Goal: Information Seeking & Learning: Learn about a topic

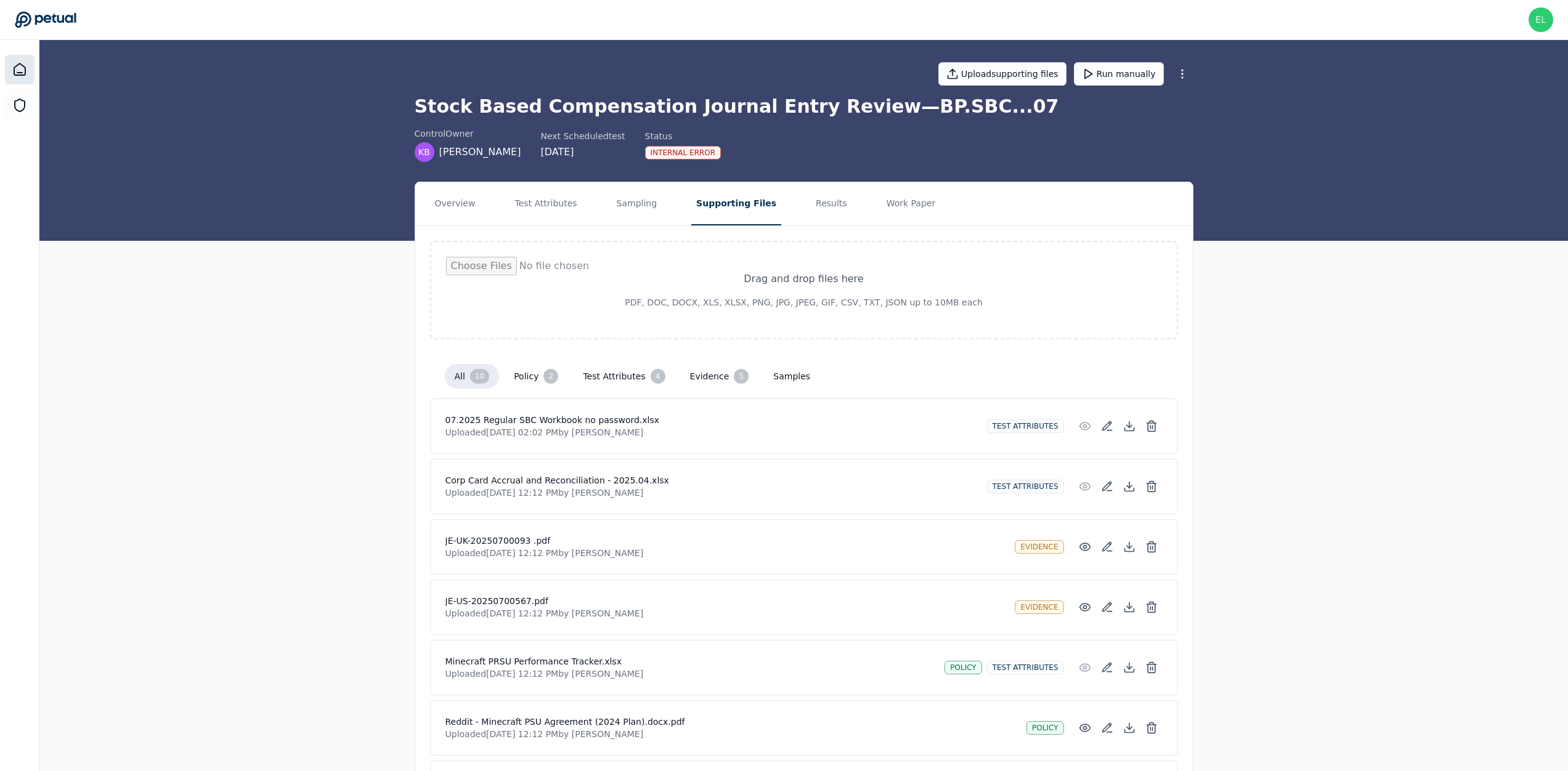
click at [27, 74] on div at bounding box center [19, 69] width 30 height 30
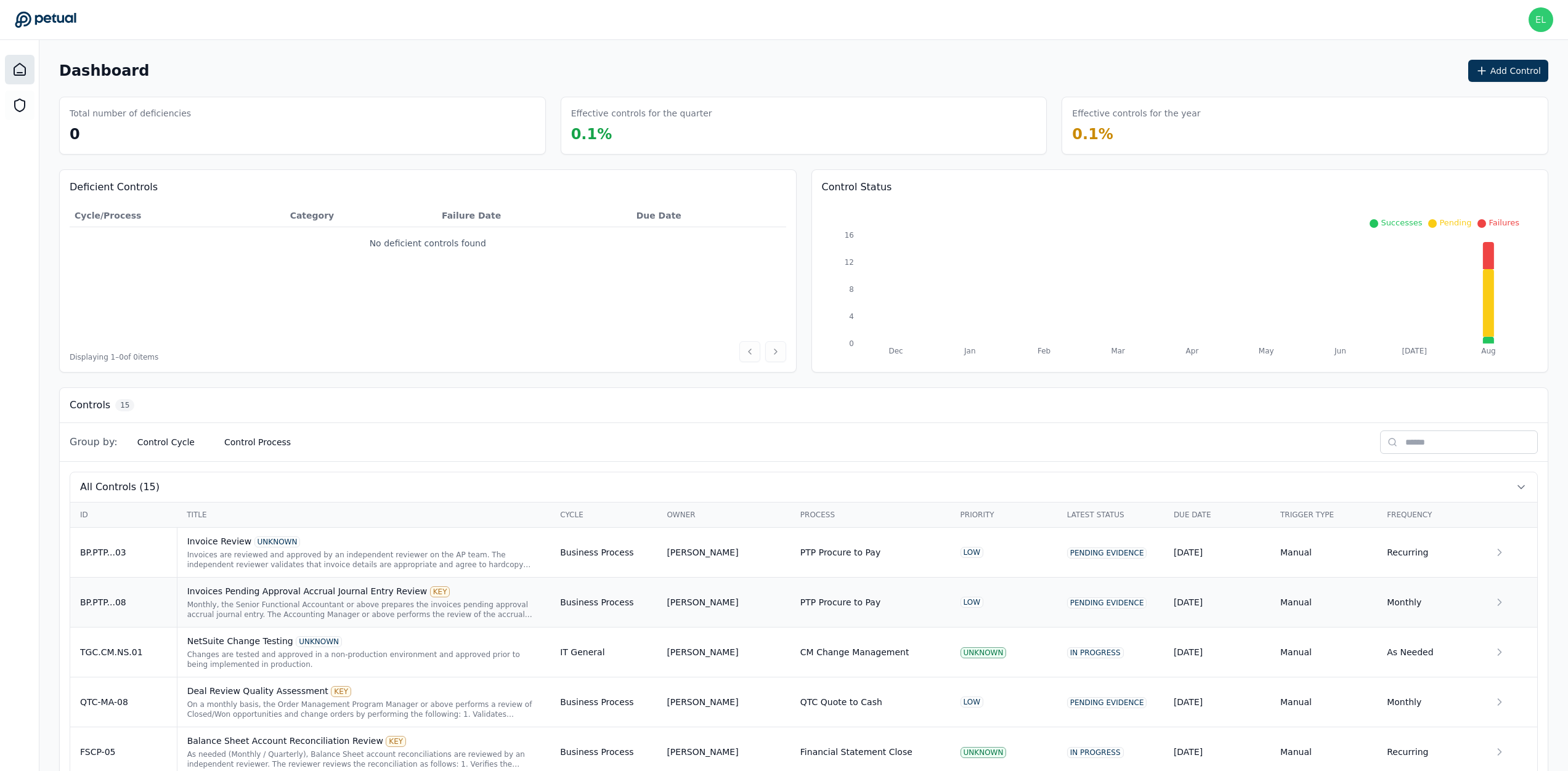
click at [242, 609] on div "Monthly, the Senior Functional Accountant or above prepares the invoices pendin…" at bounding box center [364, 609] width 353 height 19
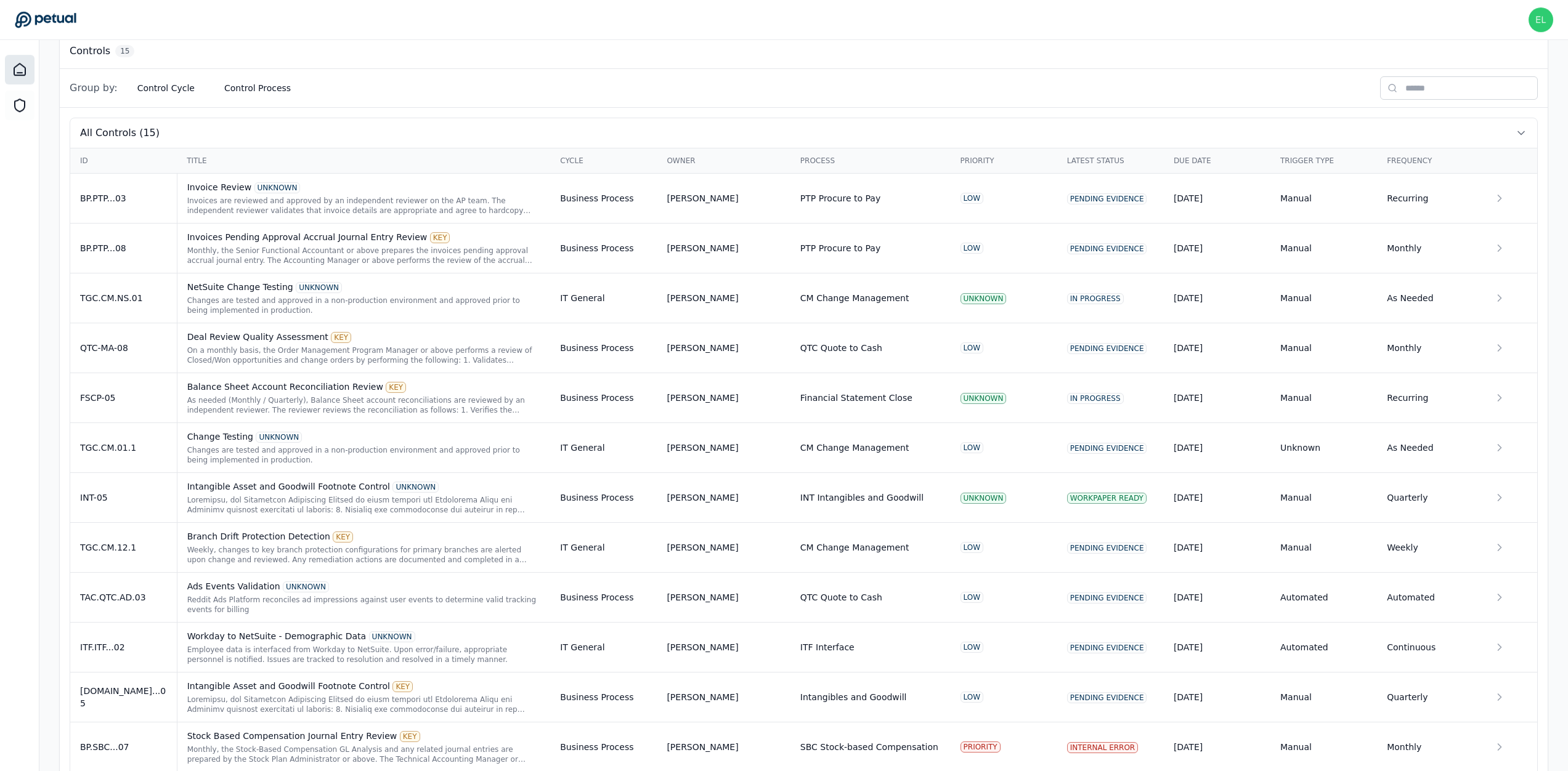
scroll to position [525, 0]
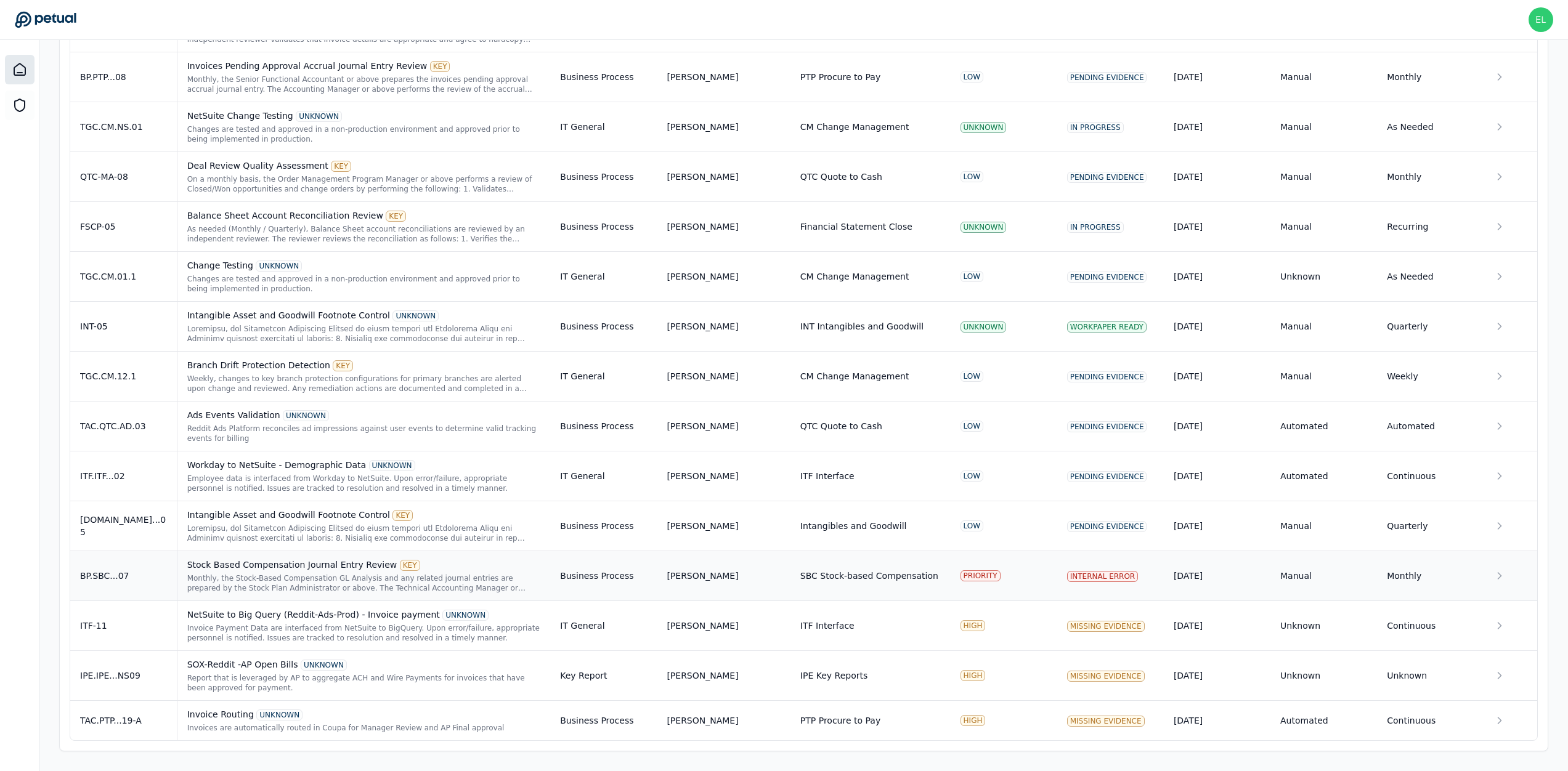
click at [151, 581] on div "BP.SBC...07" at bounding box center [123, 576] width 87 height 12
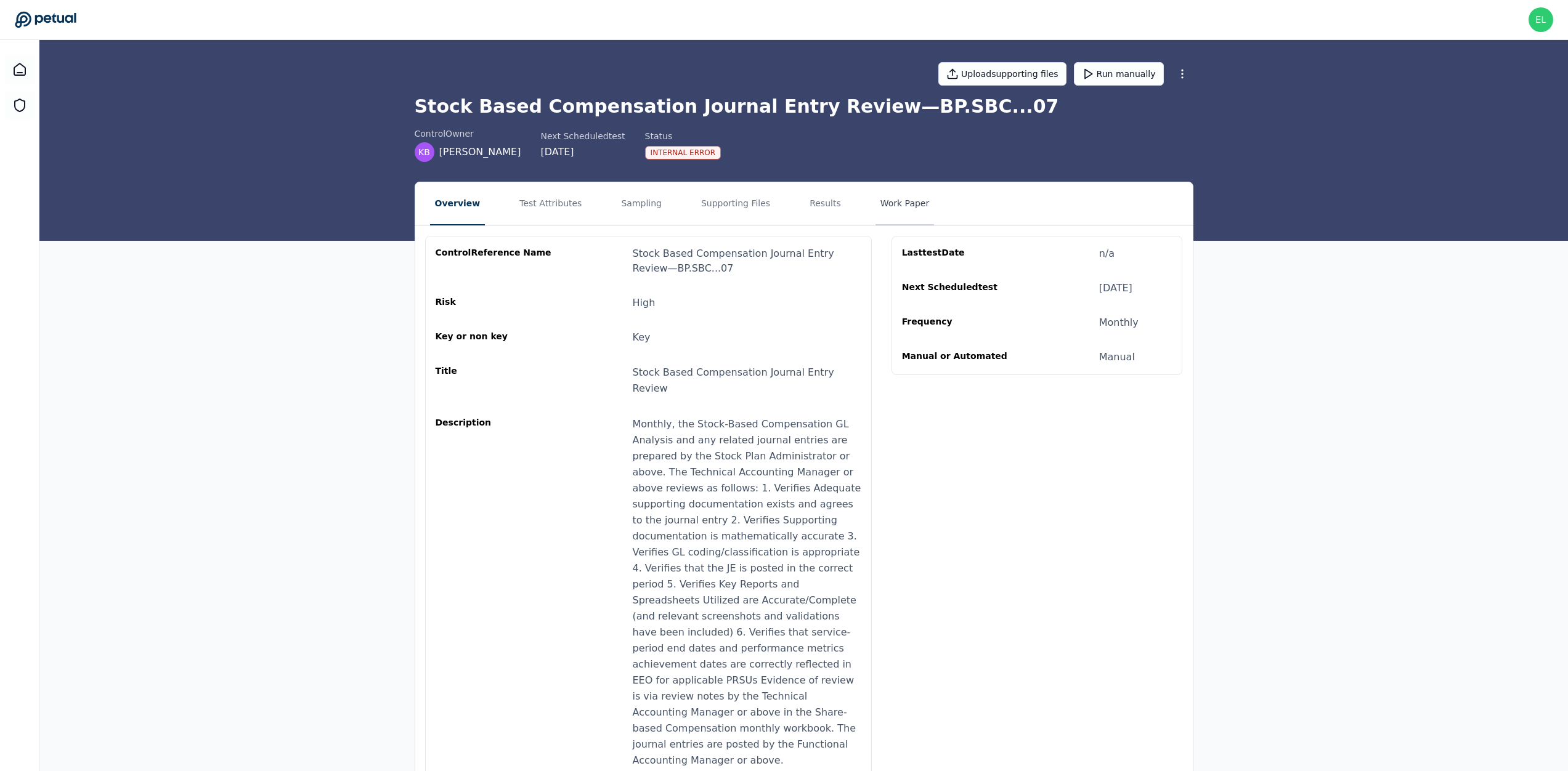
click at [897, 206] on button "Work Paper" at bounding box center [905, 204] width 59 height 43
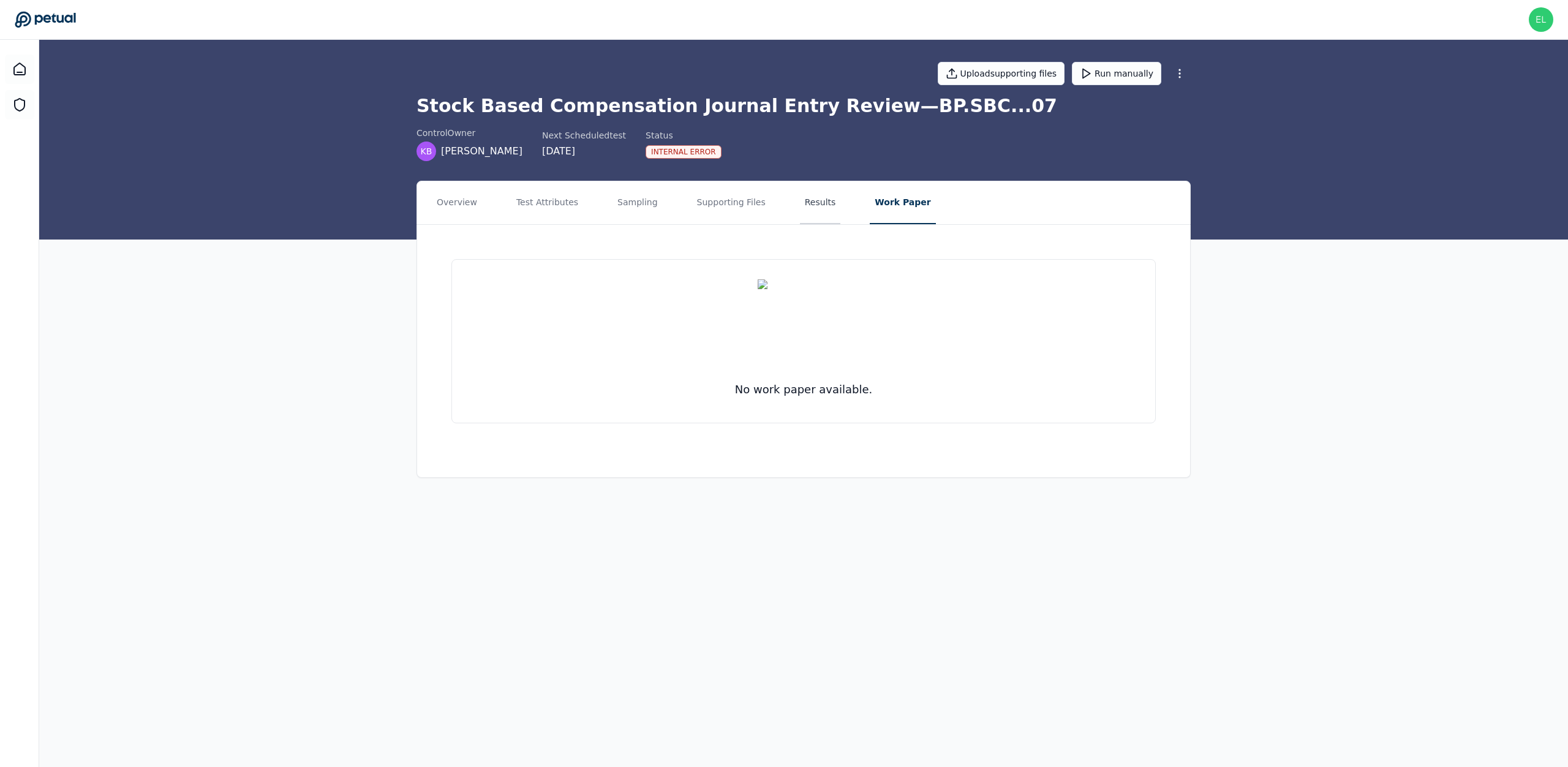
click at [800, 195] on button "Results" at bounding box center [820, 203] width 41 height 43
click at [725, 208] on button "Supporting Files" at bounding box center [731, 203] width 78 height 43
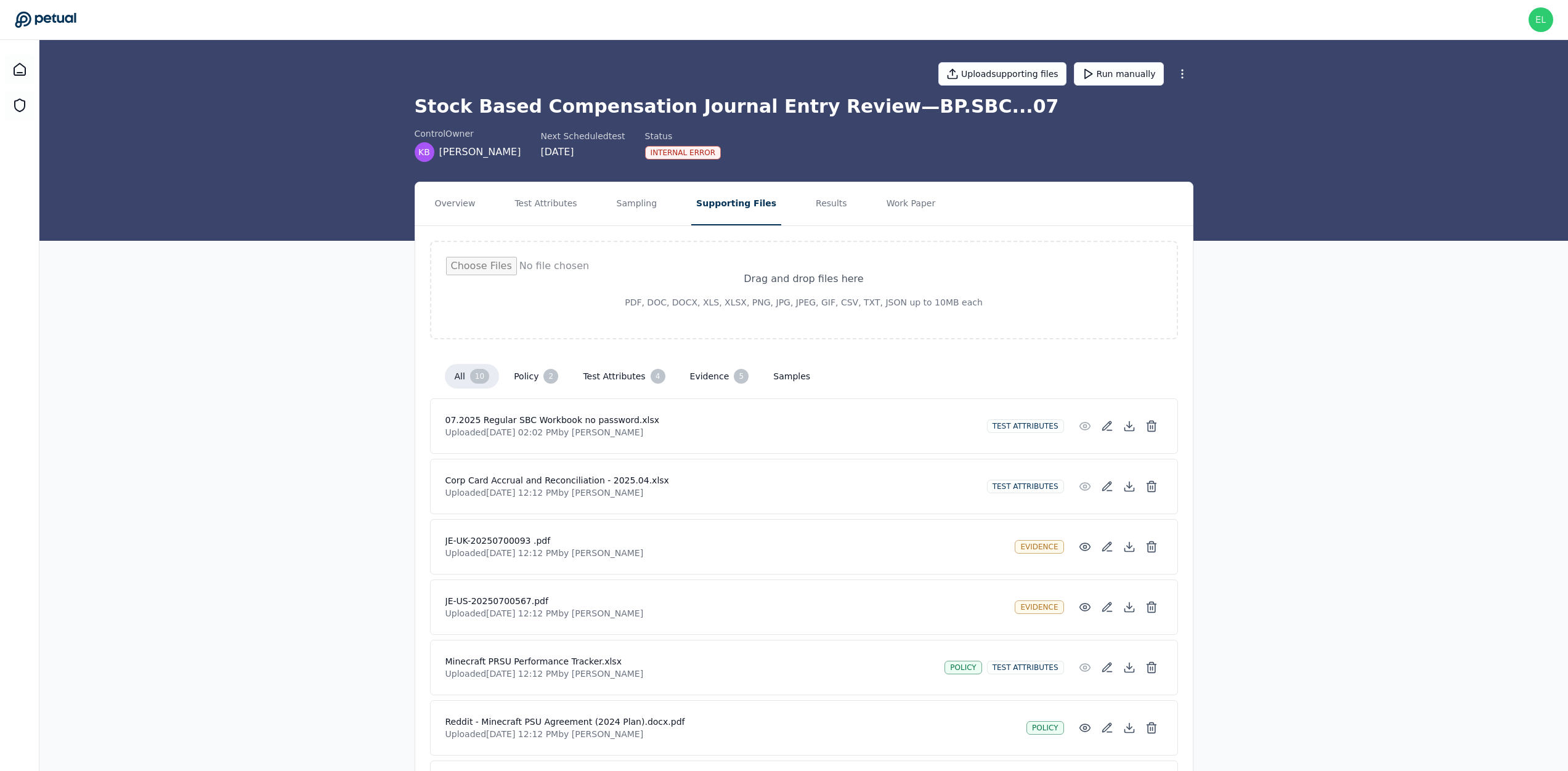
click at [709, 208] on button "Supporting Files" at bounding box center [736, 204] width 90 height 43
click at [627, 205] on button "Sampling" at bounding box center [637, 204] width 50 height 43
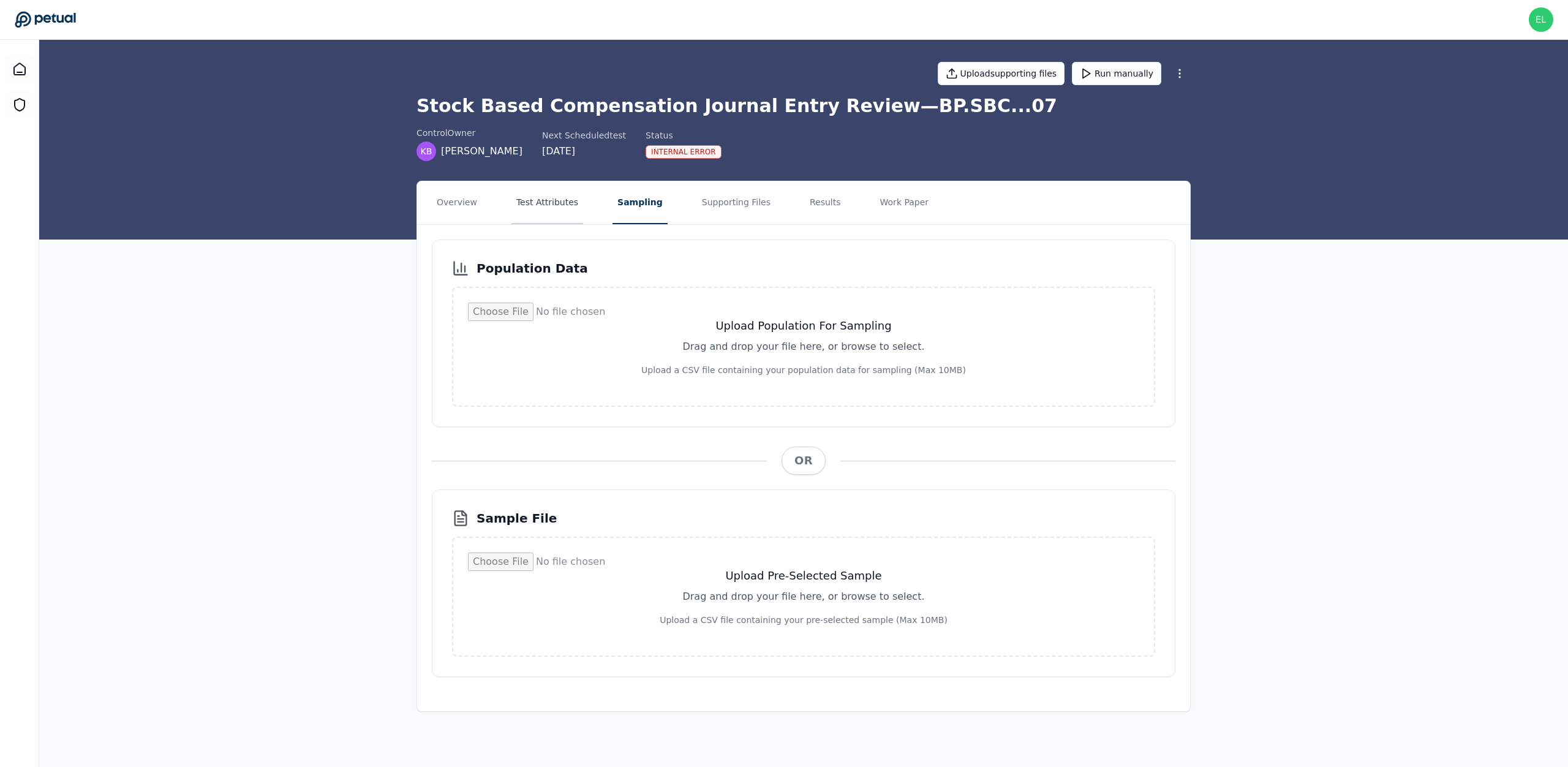
click at [542, 201] on button "Test Attributes" at bounding box center [547, 203] width 72 height 43
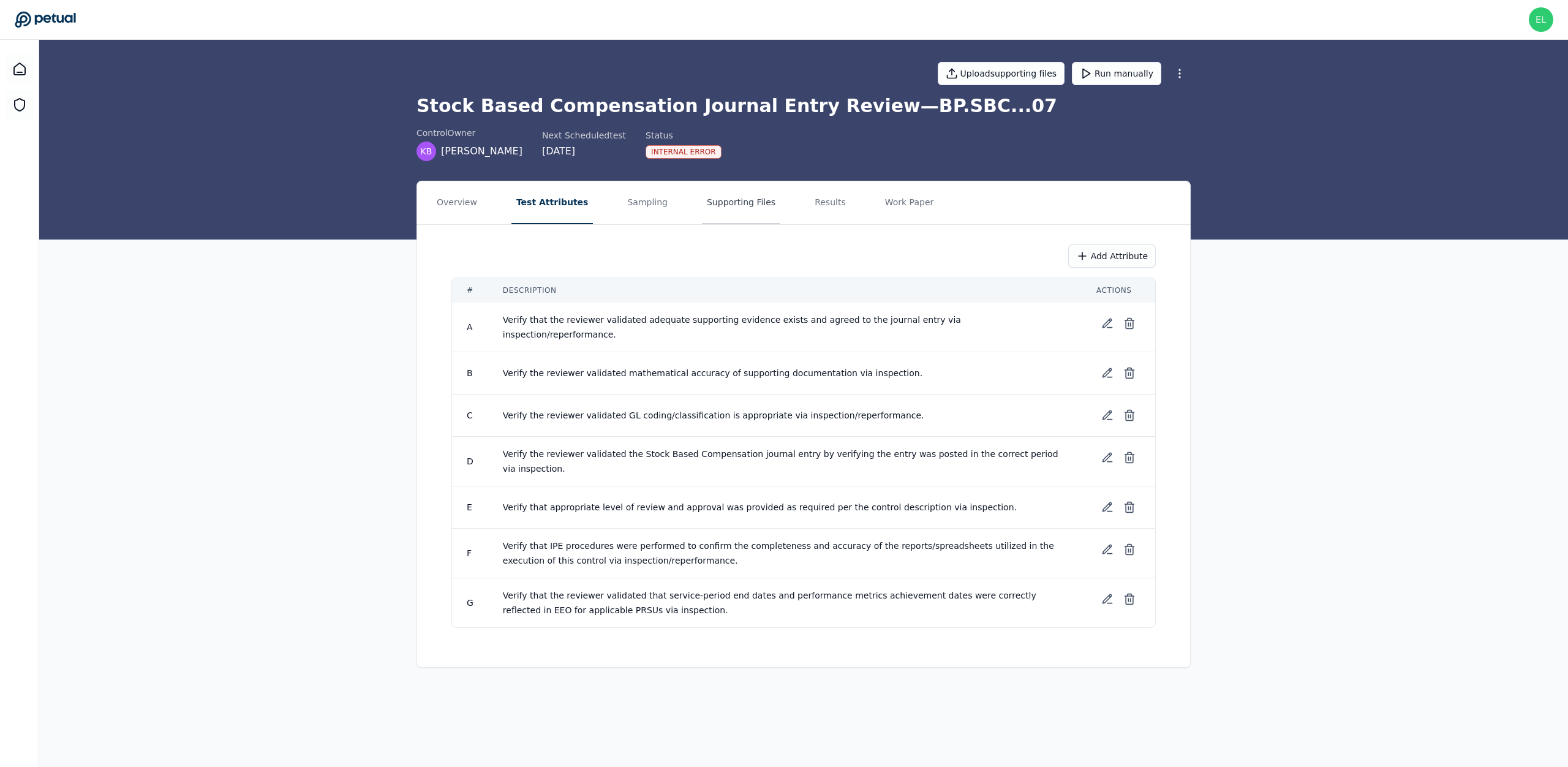
click at [702, 215] on button "Supporting Files" at bounding box center [741, 203] width 78 height 43
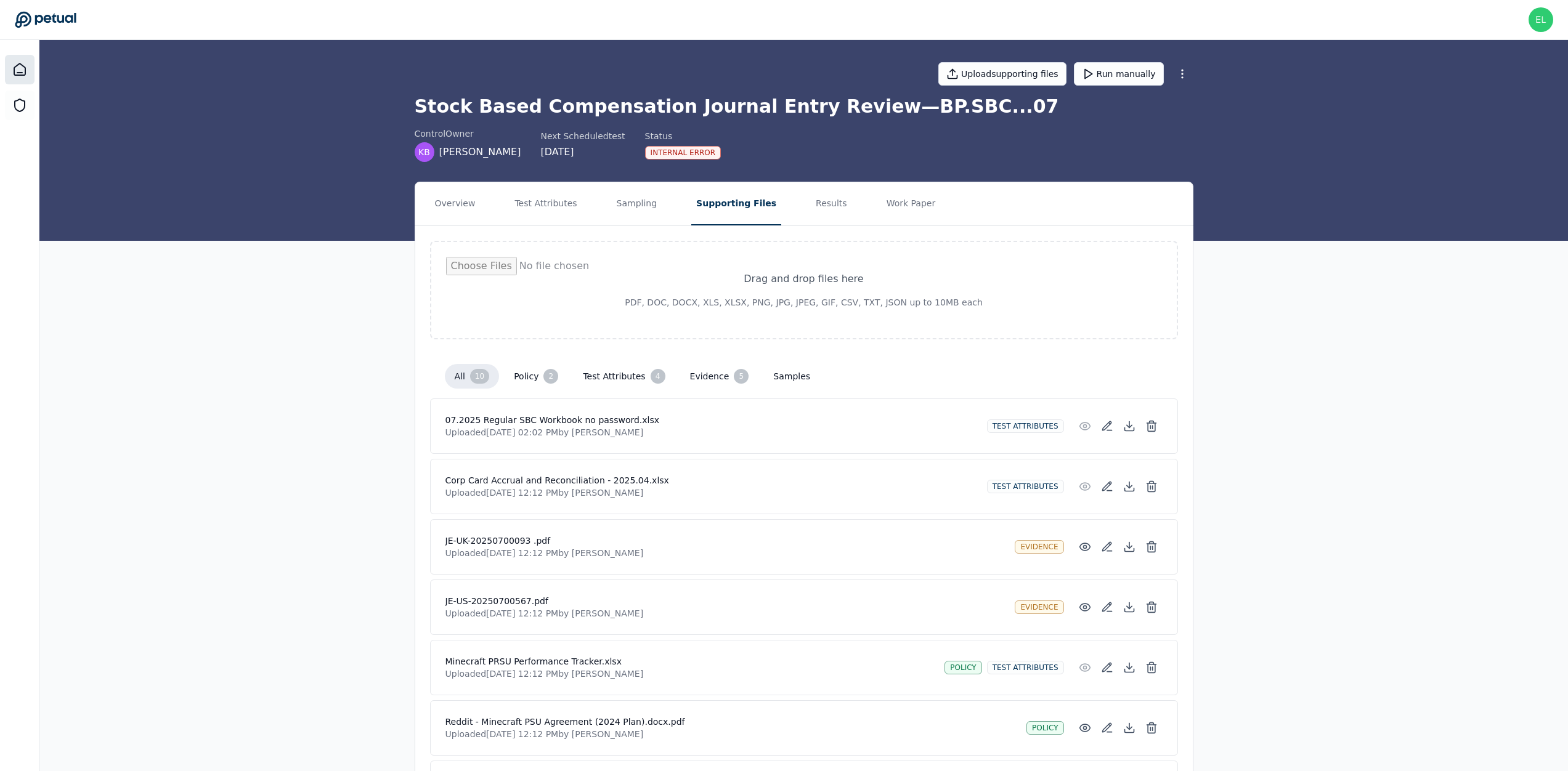
click at [14, 71] on icon at bounding box center [19, 69] width 14 height 14
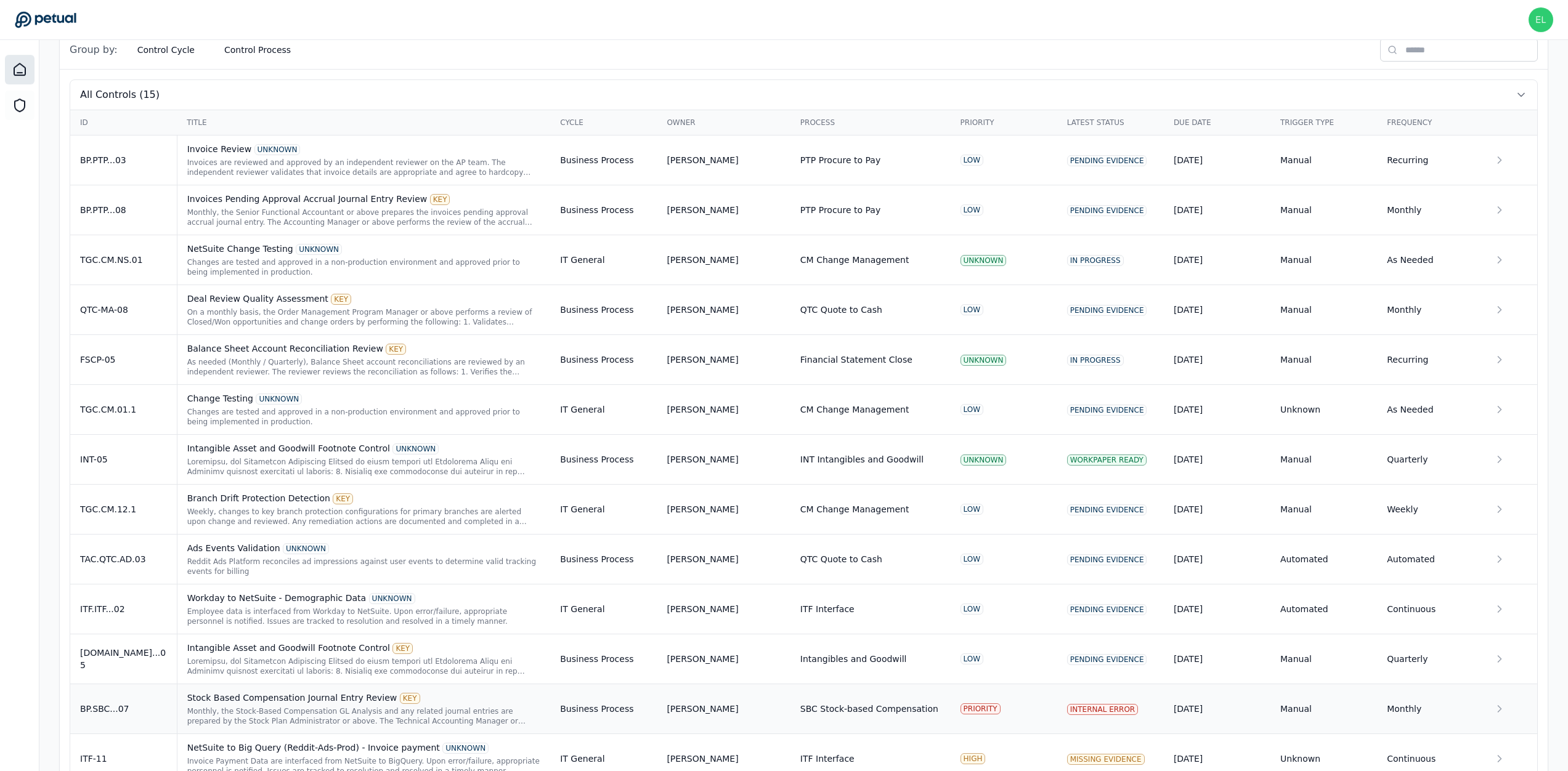
scroll to position [395, 0]
click at [286, 689] on td "Stock Based Compensation Journal Entry Review KEY Monthly, the Stock-Based Comp…" at bounding box center [364, 707] width 374 height 50
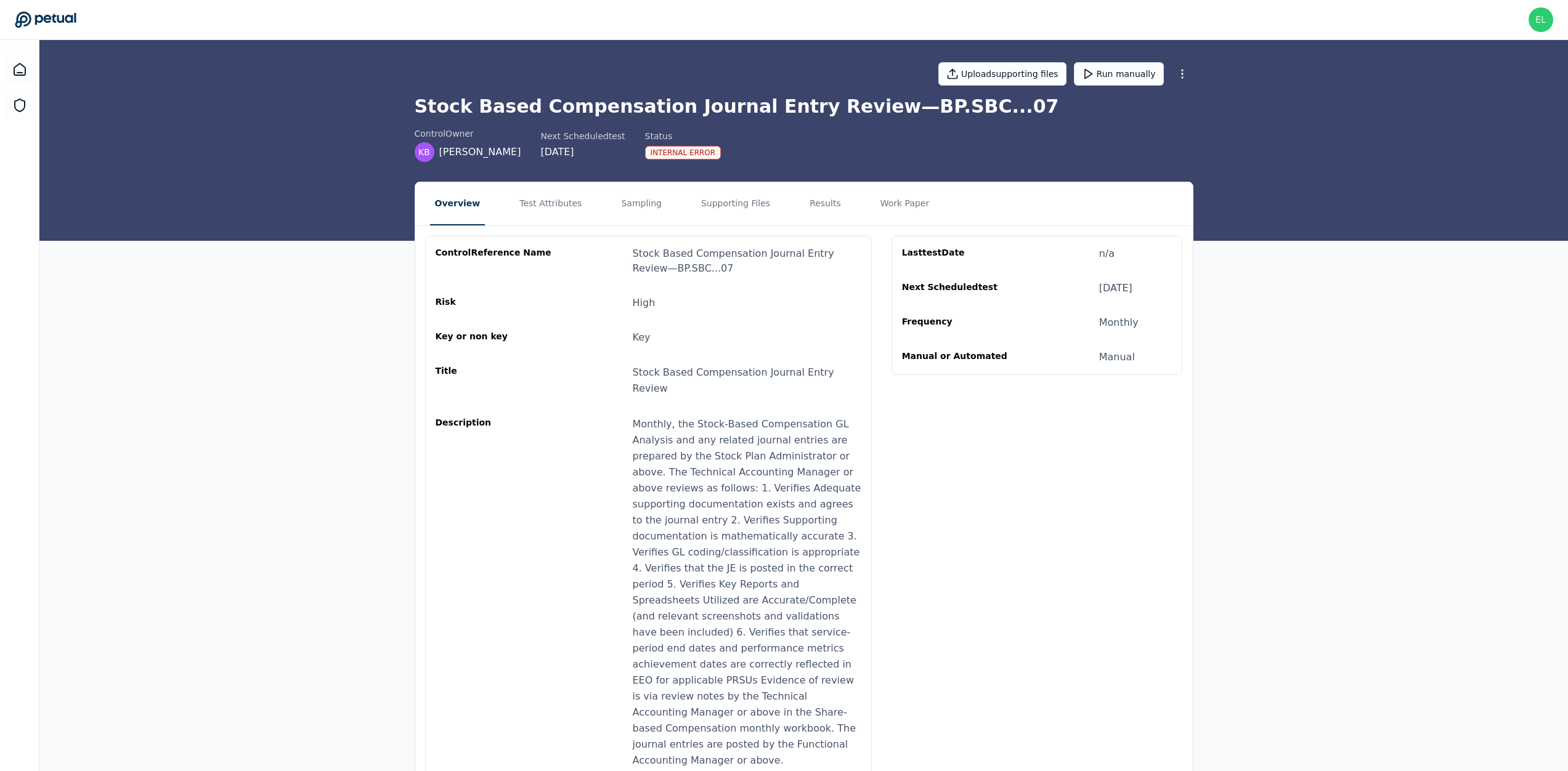
scroll to position [19, 0]
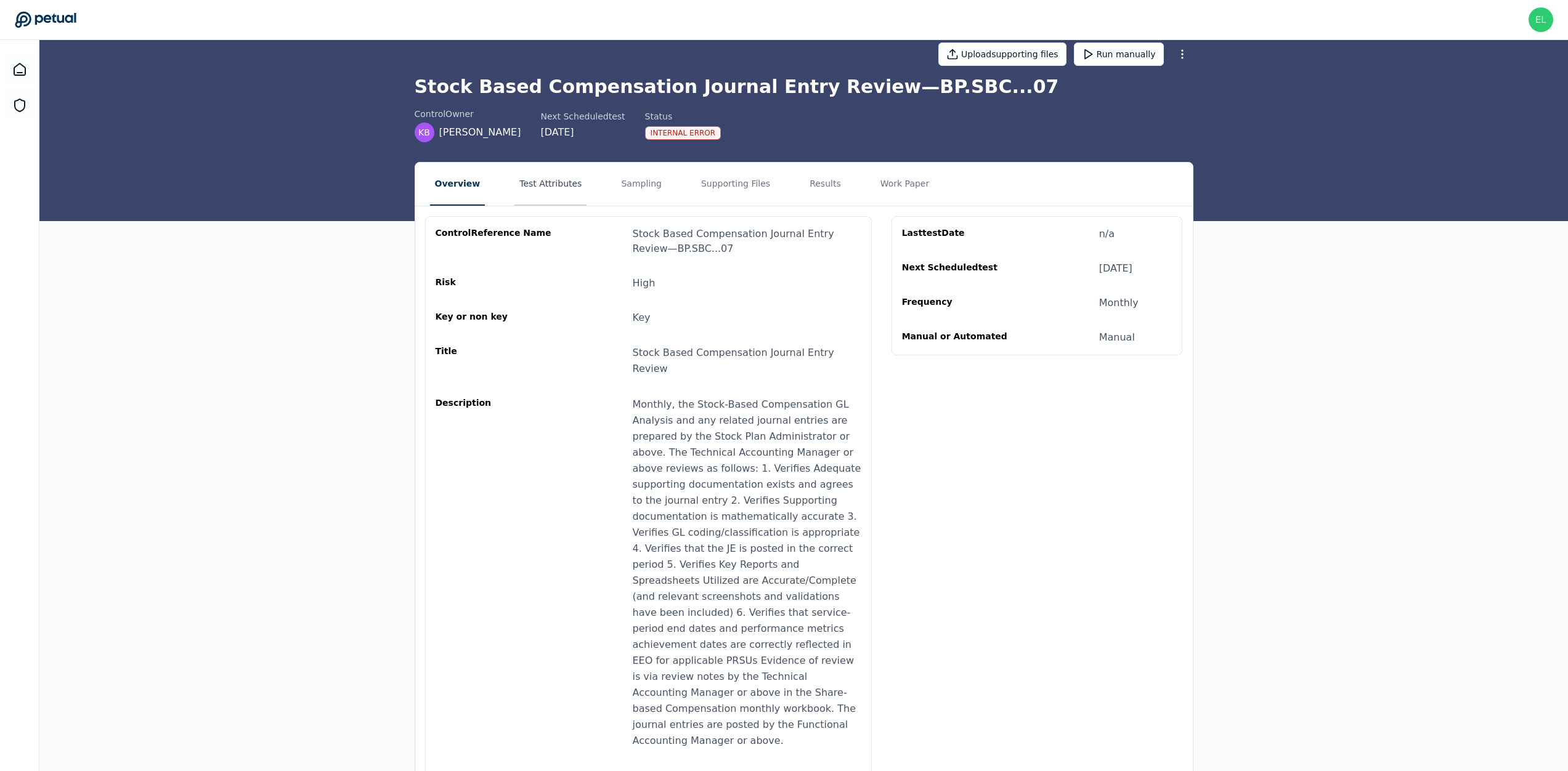
click at [539, 189] on button "Test Attributes" at bounding box center [550, 184] width 72 height 43
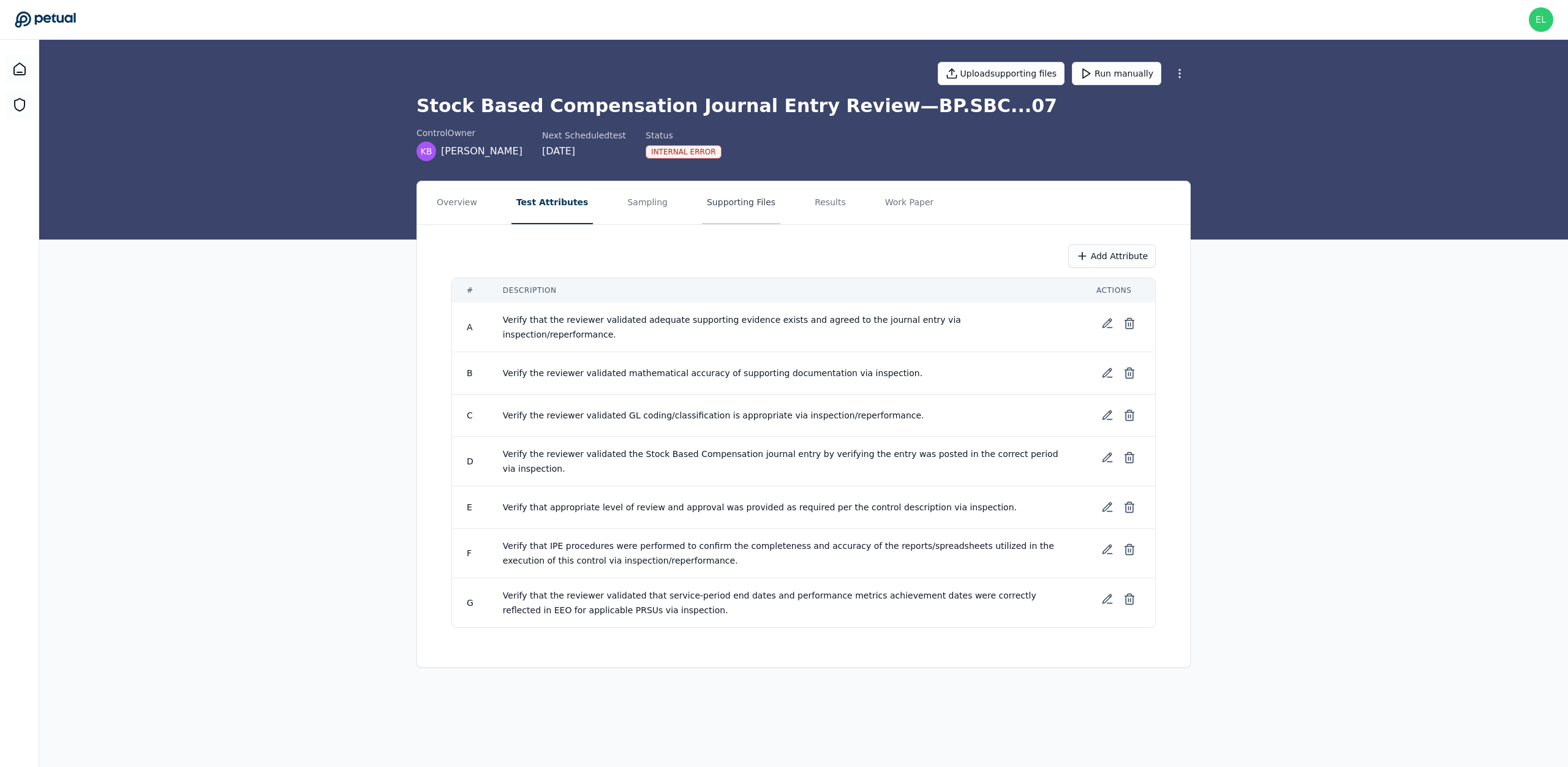
click at [718, 210] on button "Supporting Files" at bounding box center [741, 203] width 78 height 43
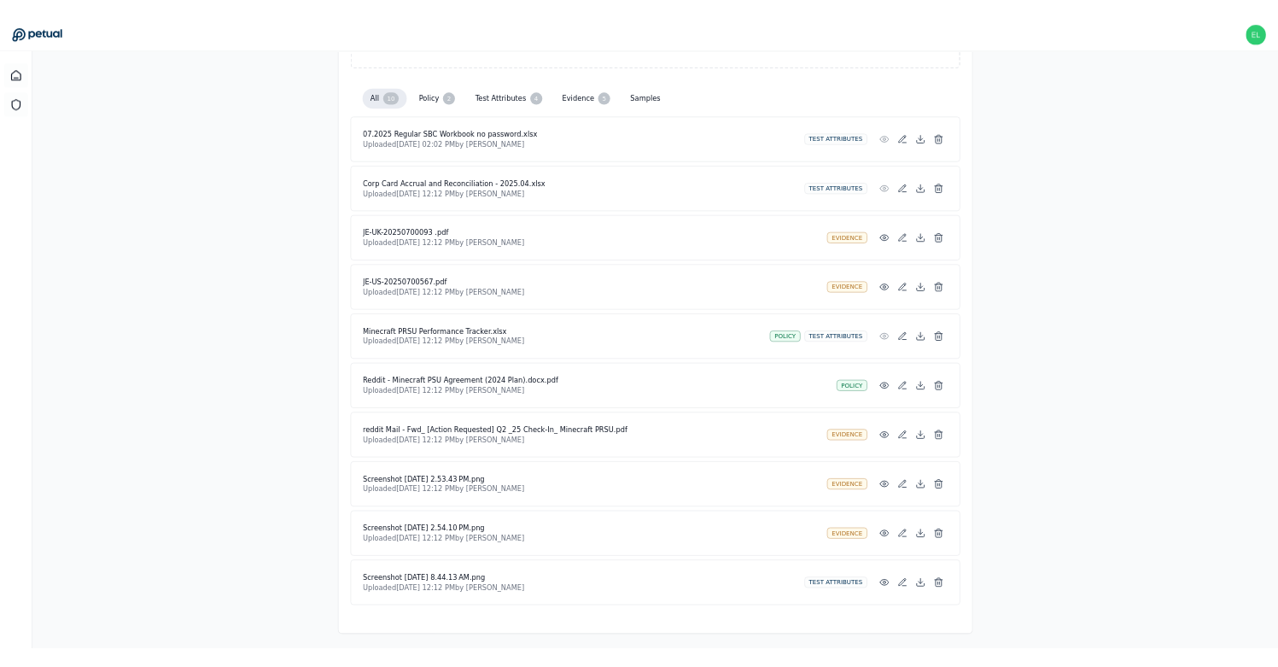
scroll to position [389, 0]
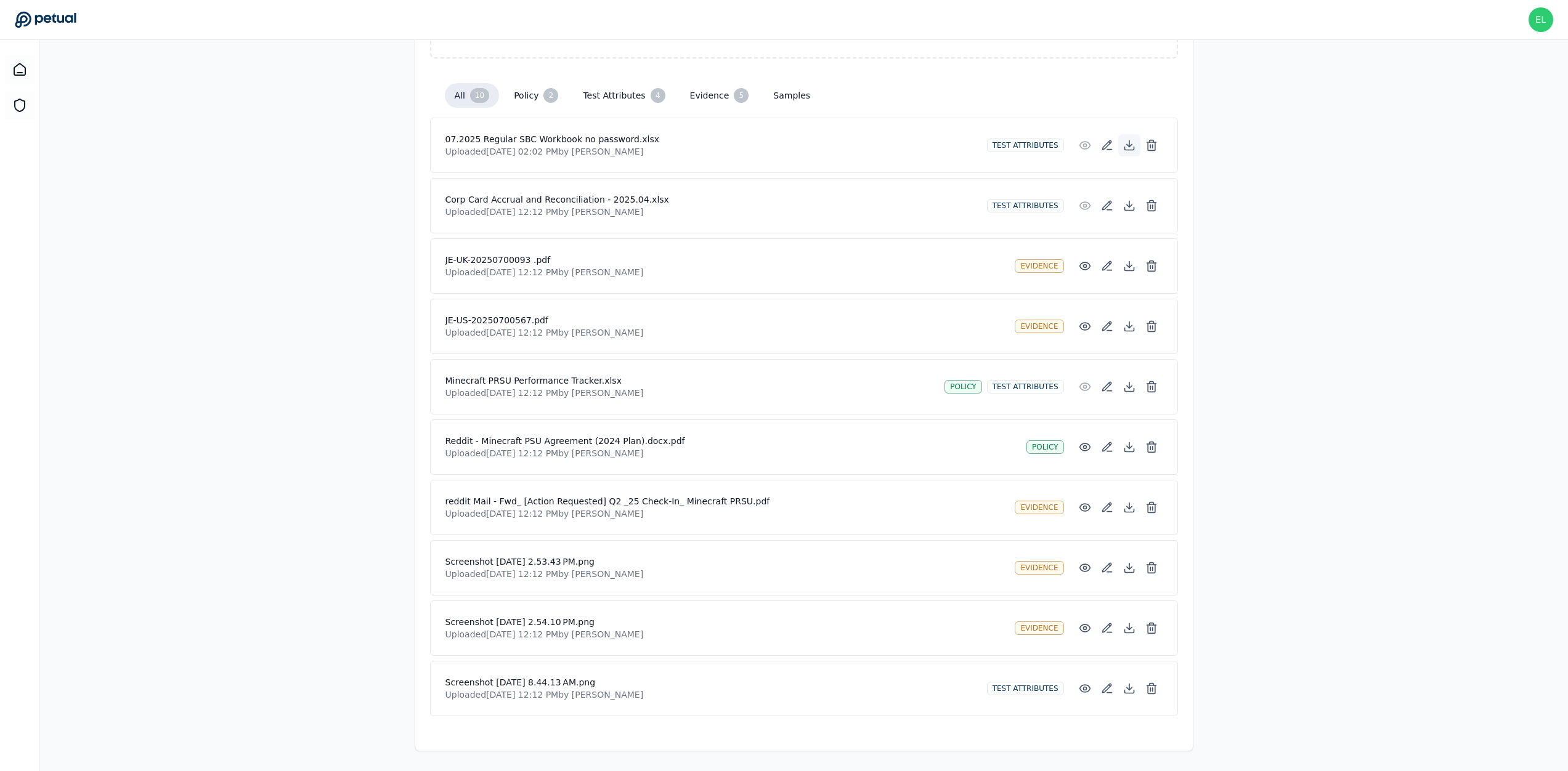
click at [1129, 150] on icon at bounding box center [1129, 149] width 9 height 3
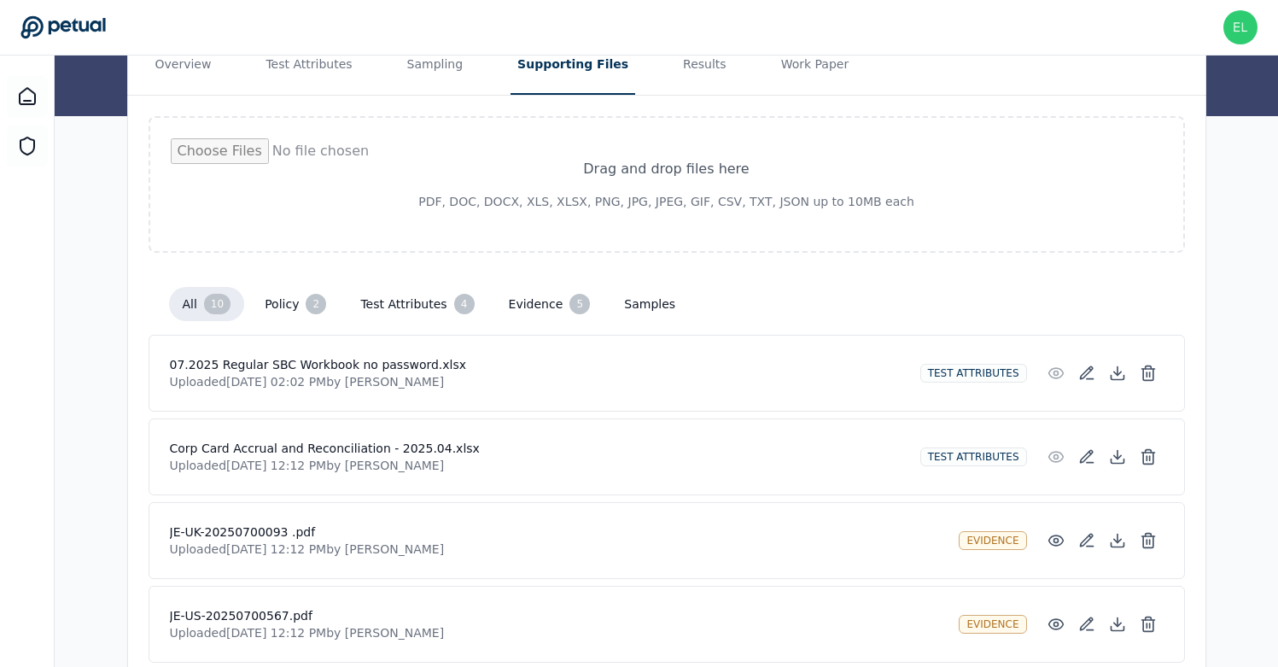
scroll to position [0, 0]
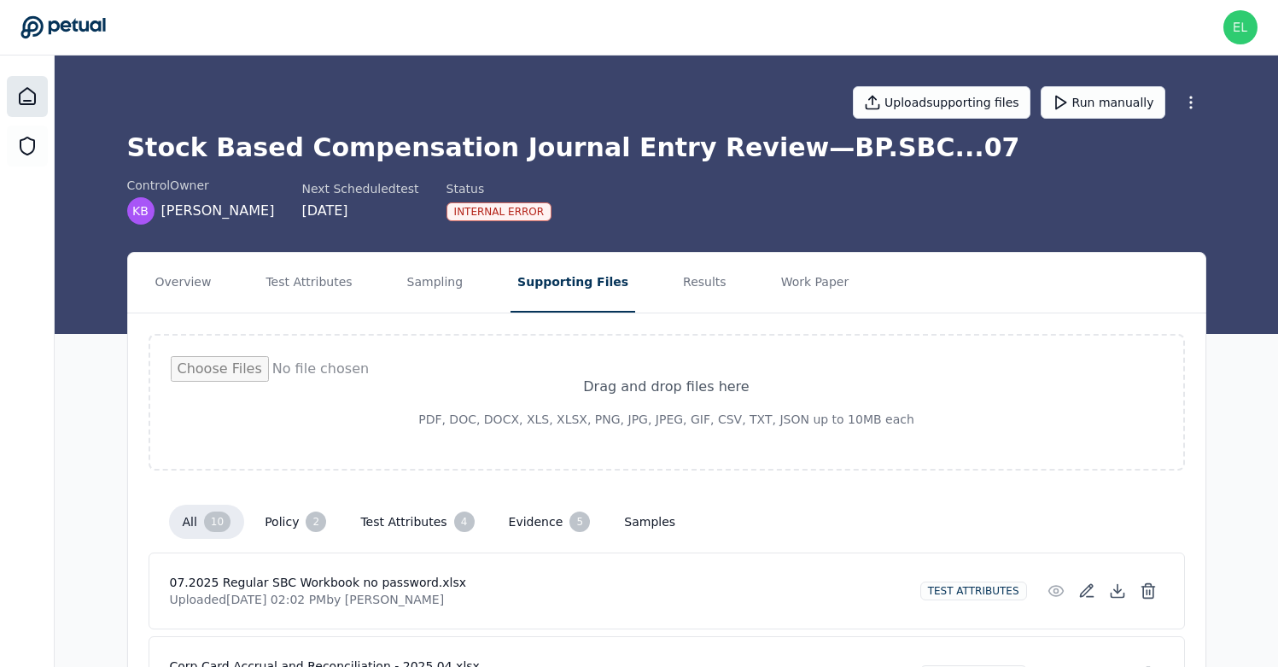
click at [32, 103] on icon at bounding box center [27, 96] width 20 height 20
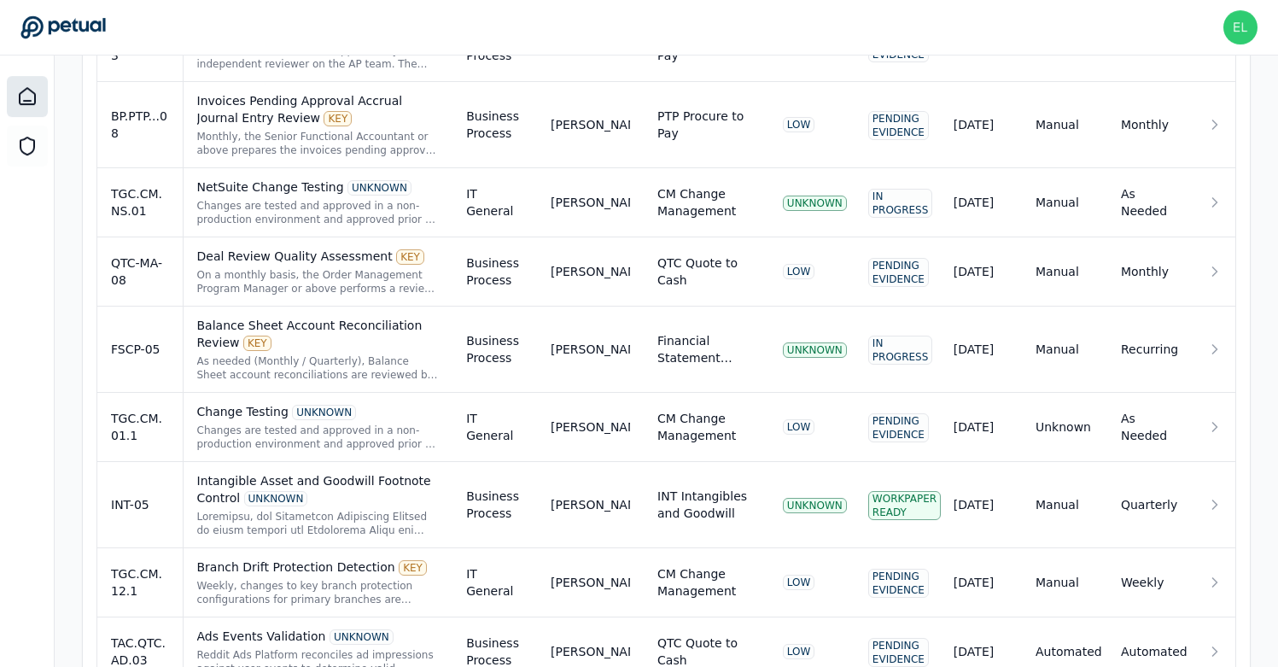
scroll to position [732, 0]
click at [313, 209] on div "Changes are tested and approved in a non-production environment and approved pr…" at bounding box center [318, 213] width 243 height 27
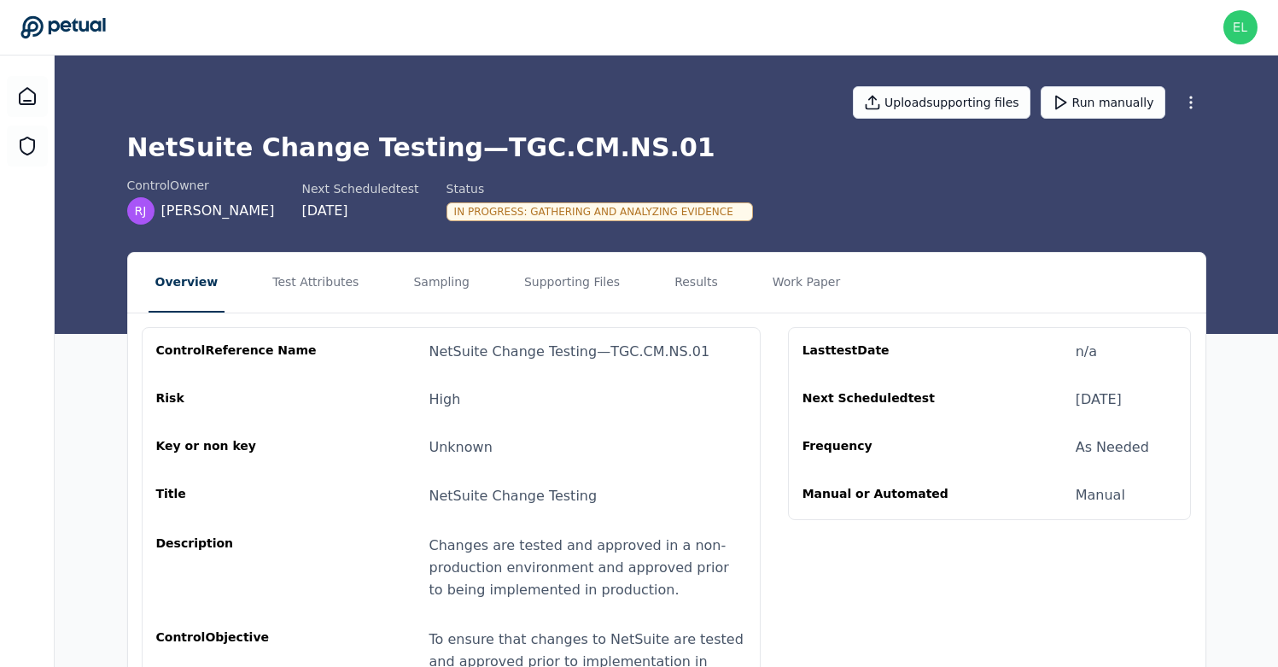
scroll to position [134, 0]
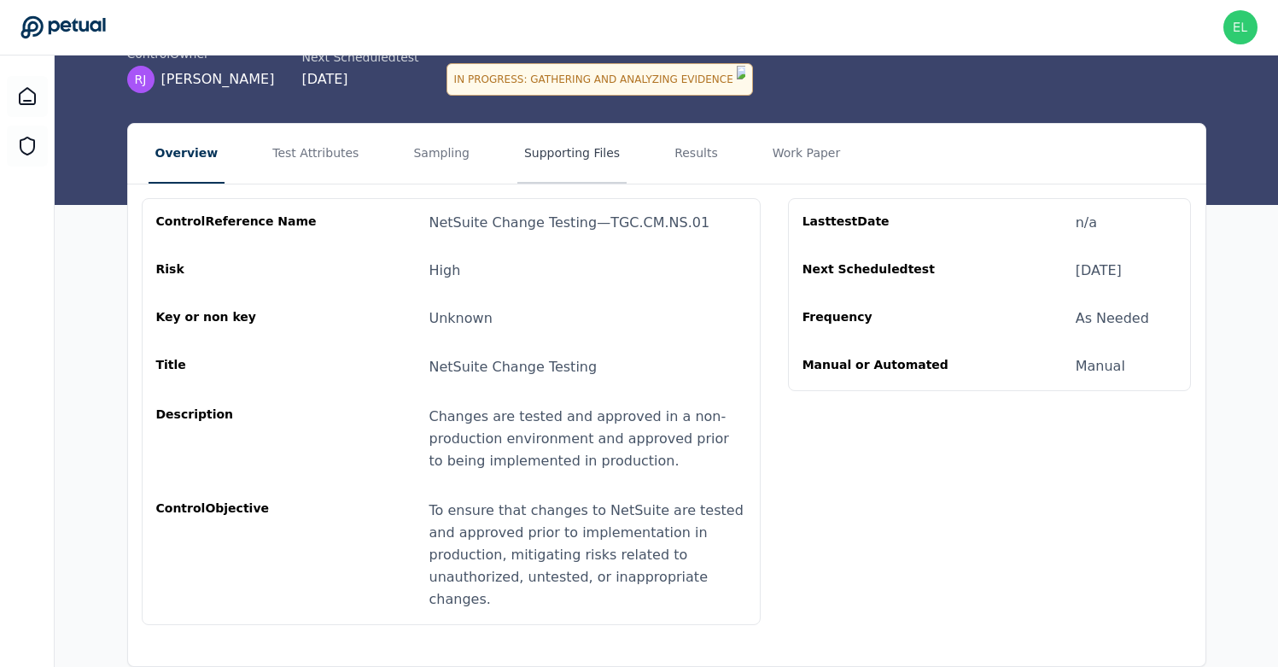
click at [518, 149] on button "Supporting Files" at bounding box center [572, 154] width 109 height 60
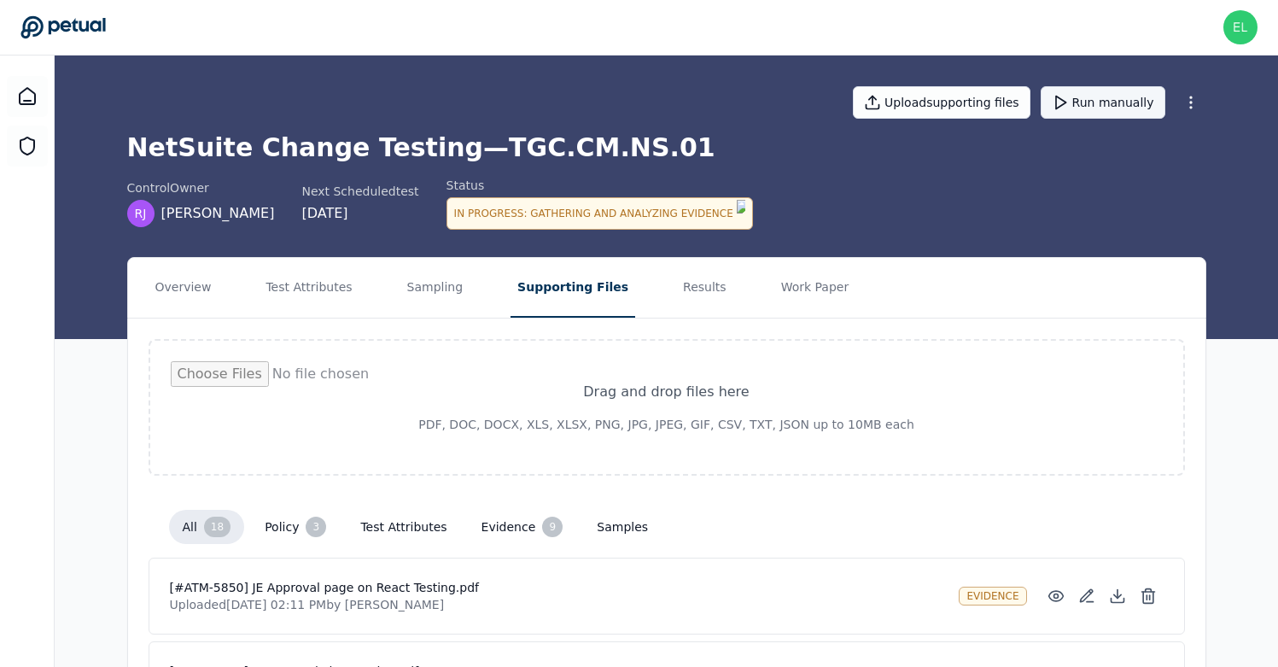
click at [1102, 114] on button "Run manually" at bounding box center [1103, 102] width 125 height 32
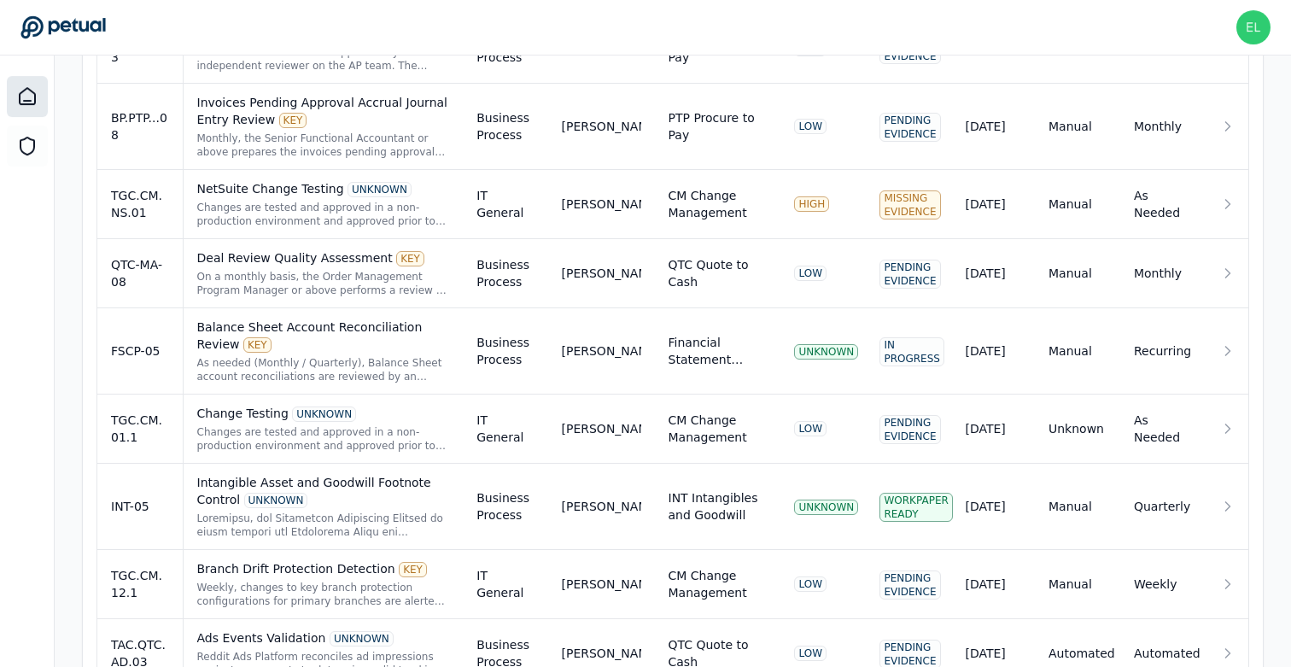
scroll to position [762, 0]
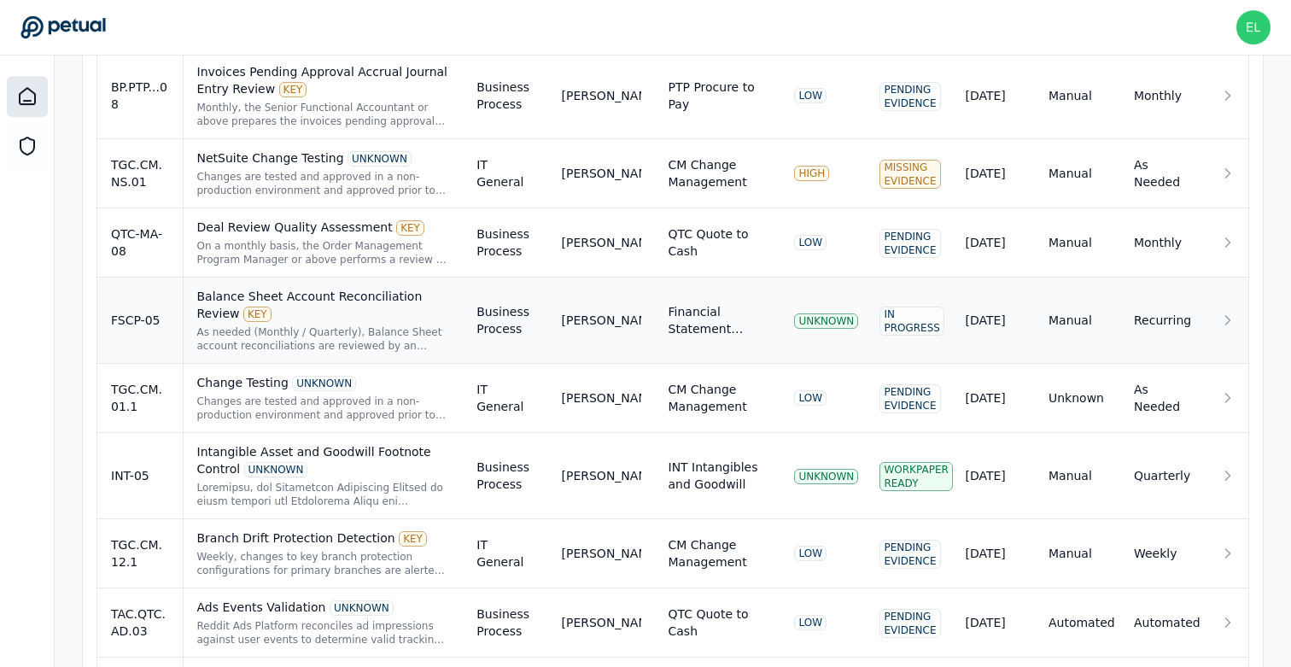
click at [319, 324] on div "Balance Sheet Account Reconciliation Review KEY As needed (Monthly / Quarterly)…" at bounding box center [323, 320] width 253 height 65
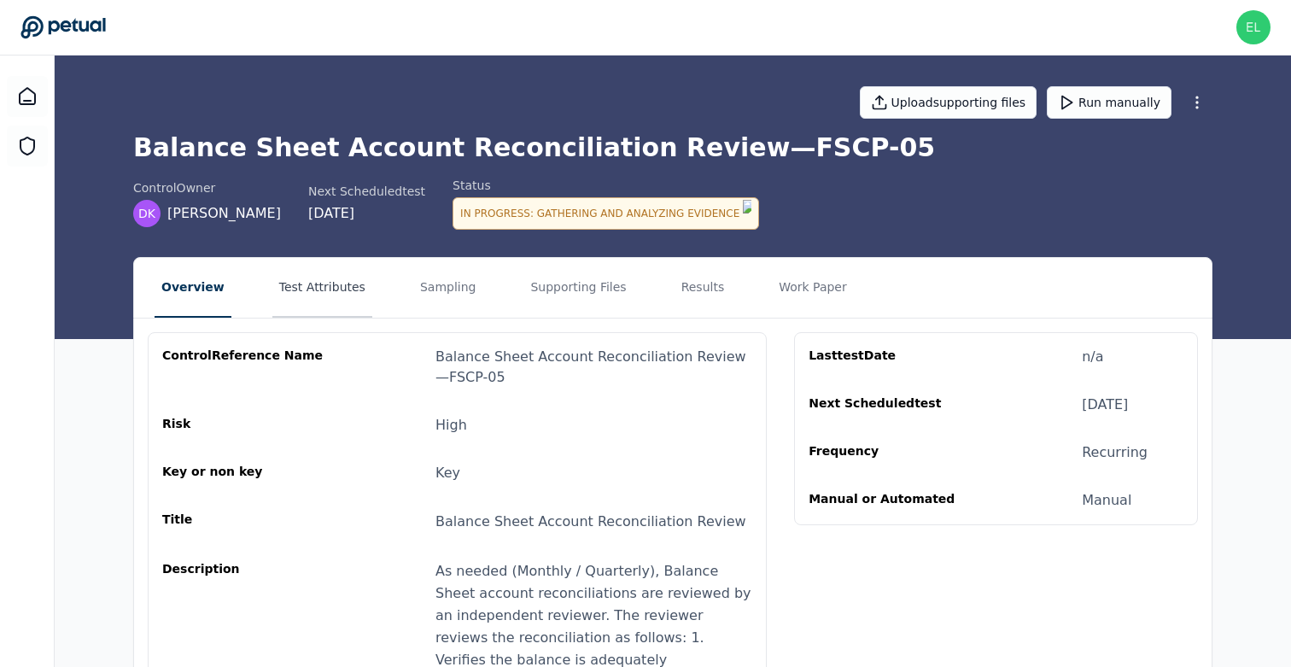
click at [316, 290] on button "Test Attributes" at bounding box center [322, 288] width 100 height 60
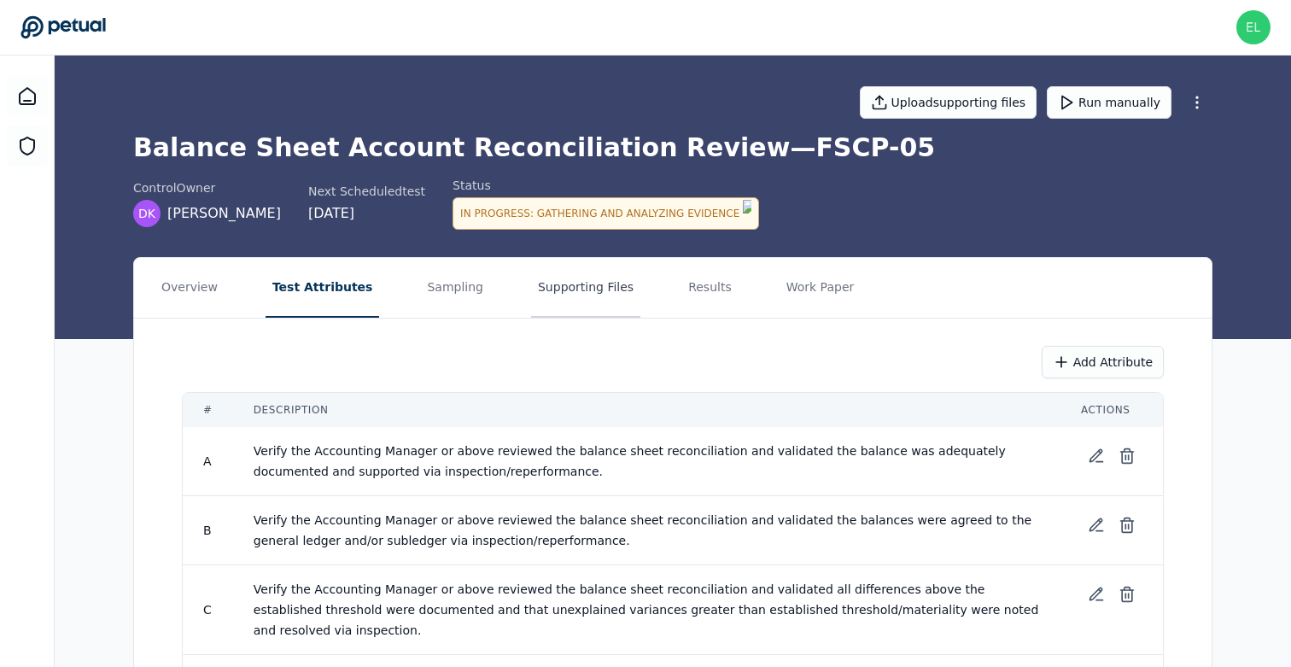
click at [604, 290] on button "Supporting Files" at bounding box center [585, 288] width 109 height 60
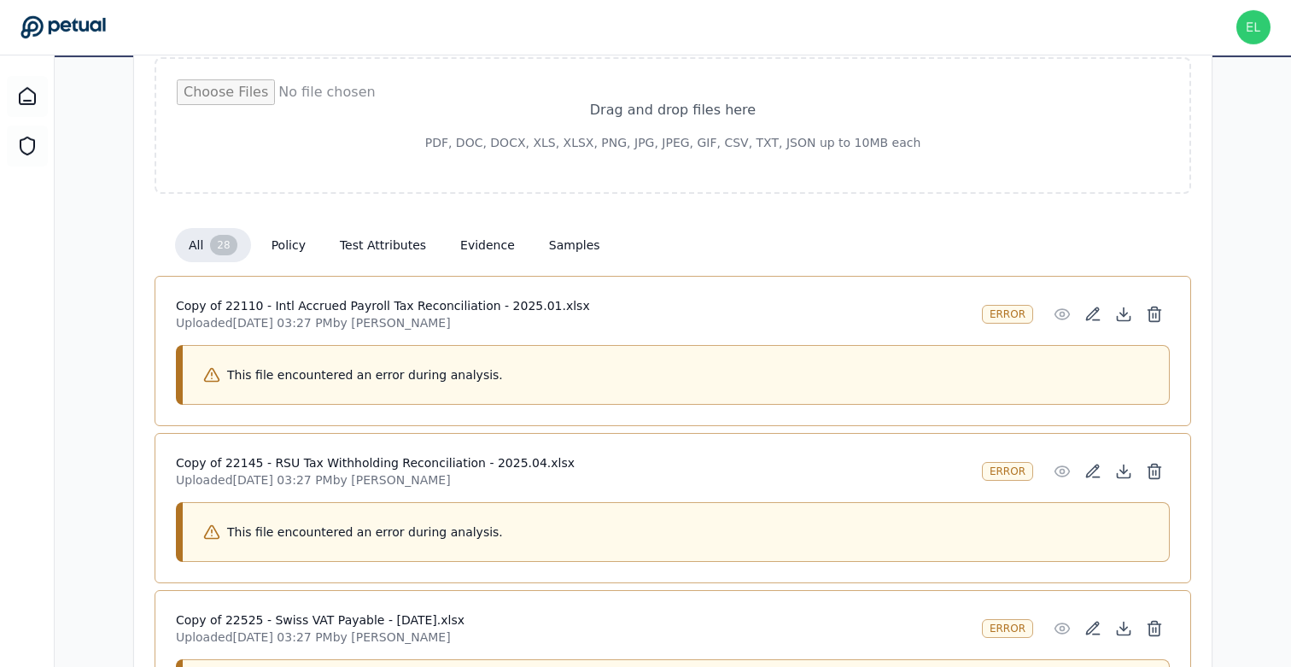
scroll to position [283, 0]
click at [1126, 307] on icon at bounding box center [1123, 313] width 17 height 17
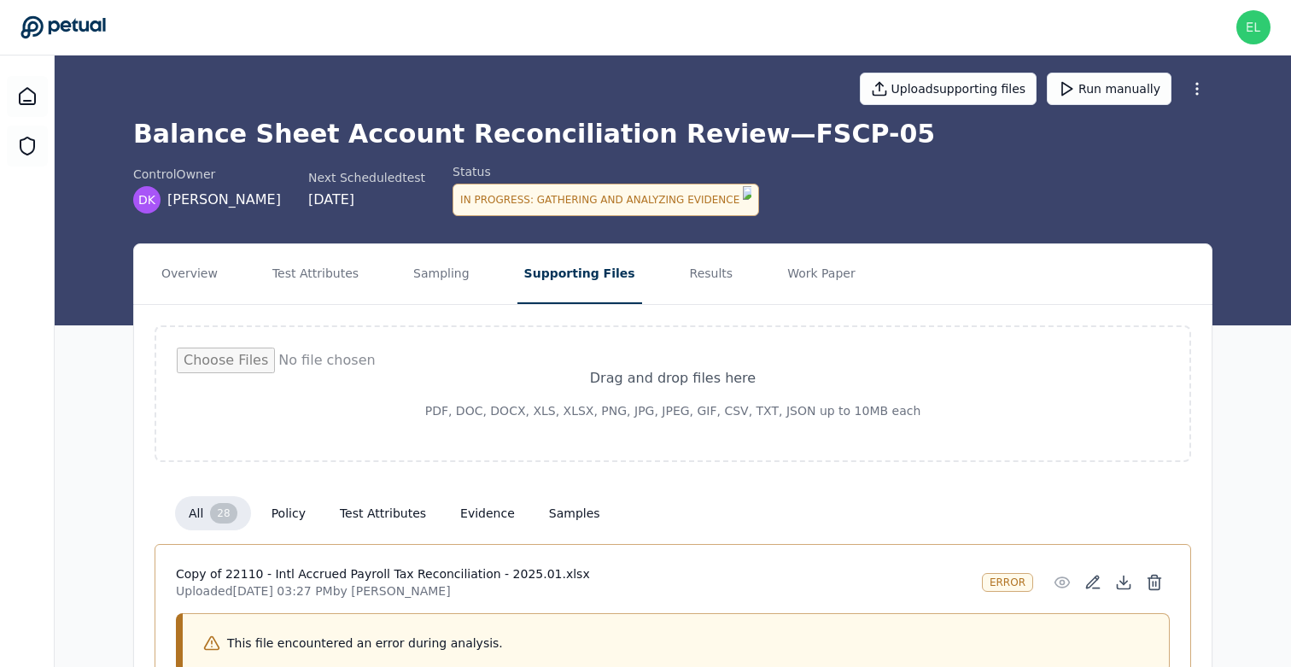
scroll to position [0, 0]
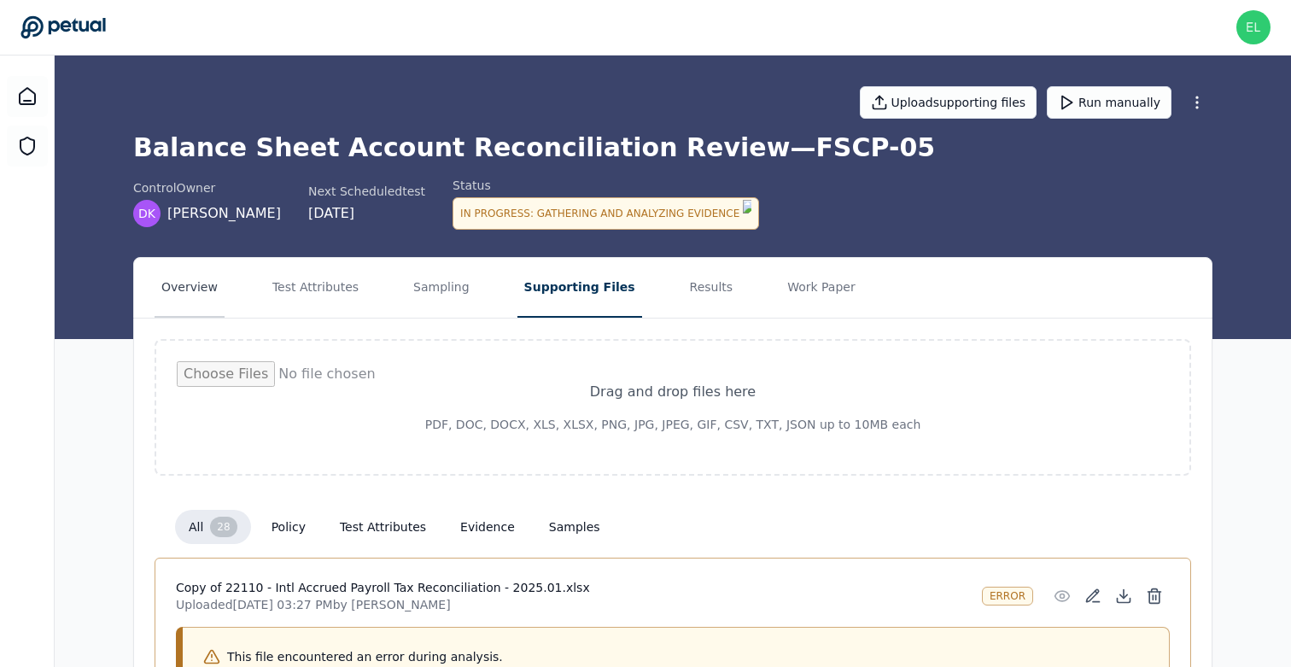
click at [208, 283] on button "Overview" at bounding box center [190, 288] width 70 height 60
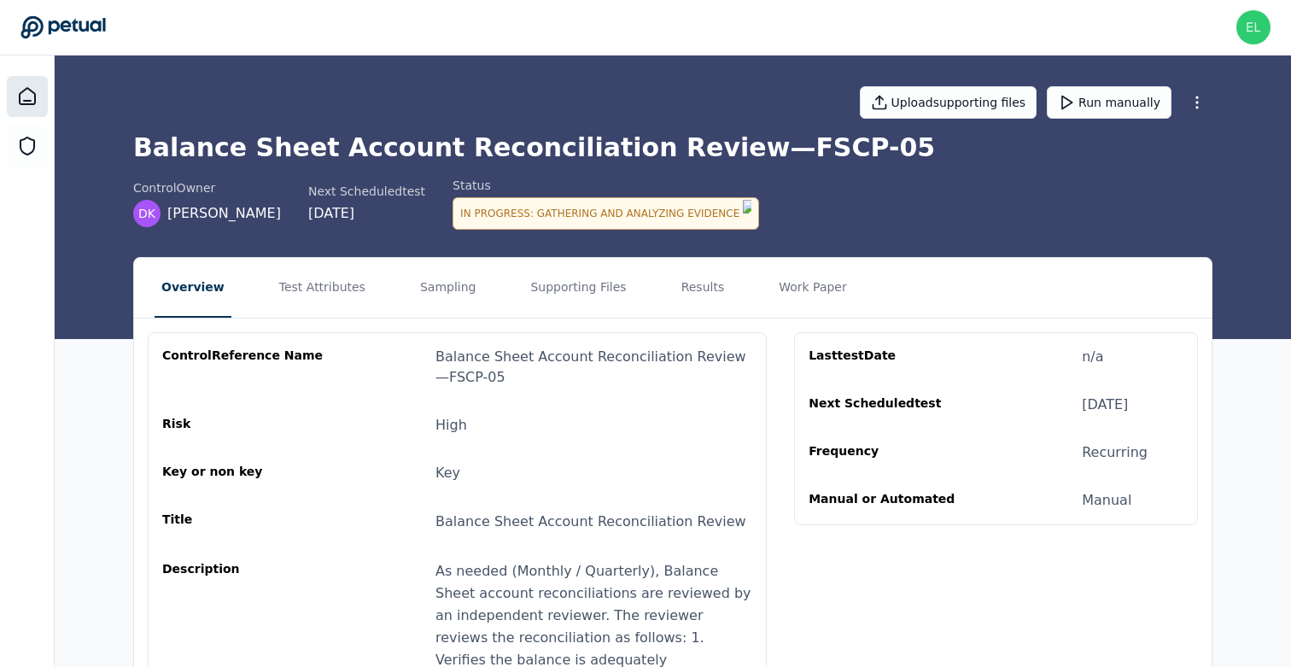
click at [32, 102] on icon at bounding box center [27, 96] width 20 height 20
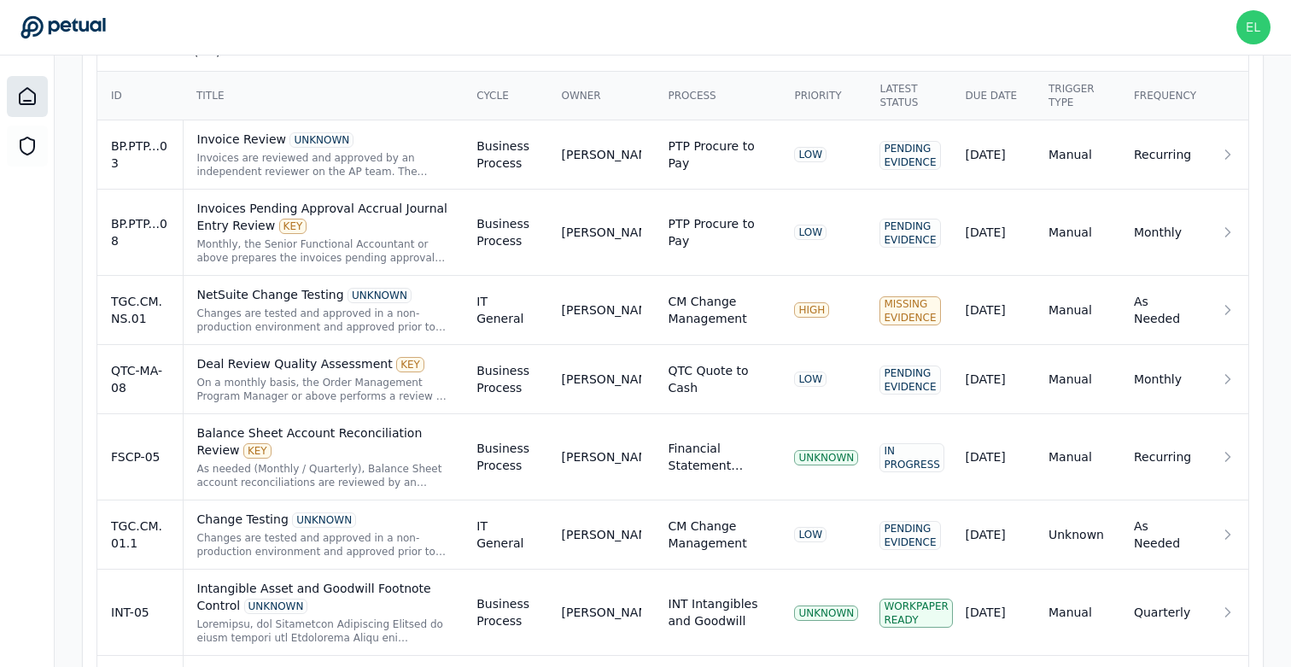
scroll to position [628, 0]
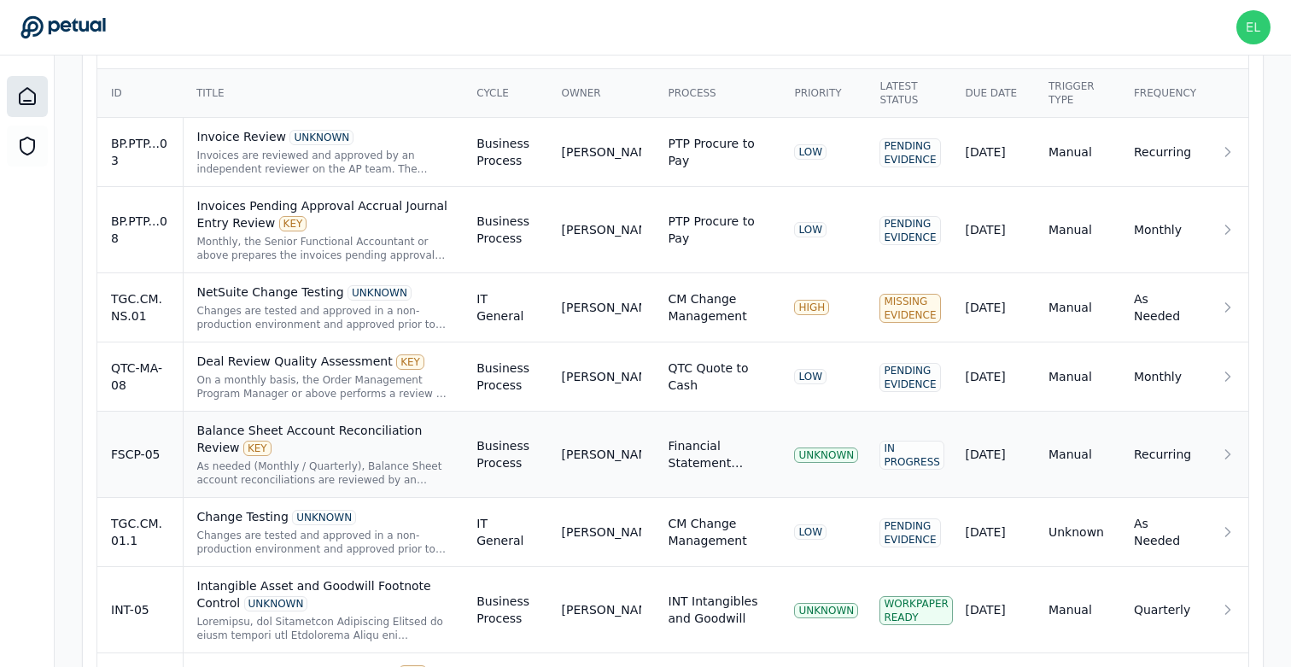
click at [363, 444] on div "Balance Sheet Account Reconciliation Review KEY" at bounding box center [323, 439] width 253 height 34
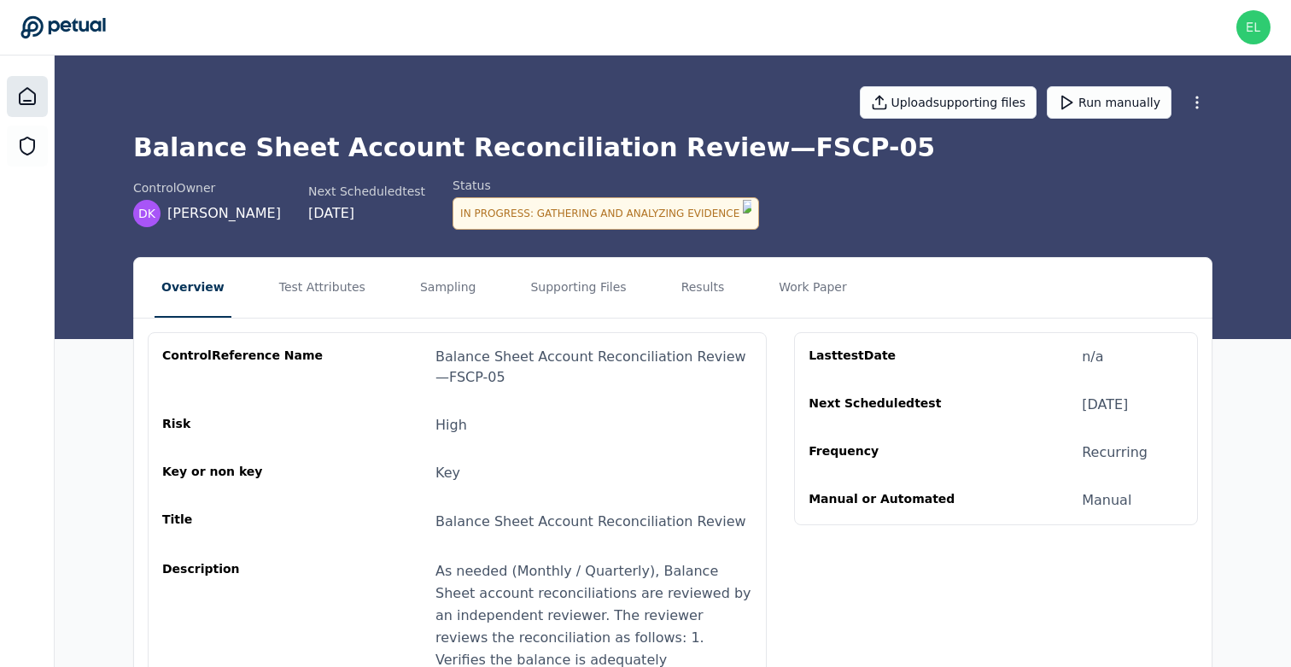
click at [26, 103] on icon at bounding box center [27, 96] width 15 height 16
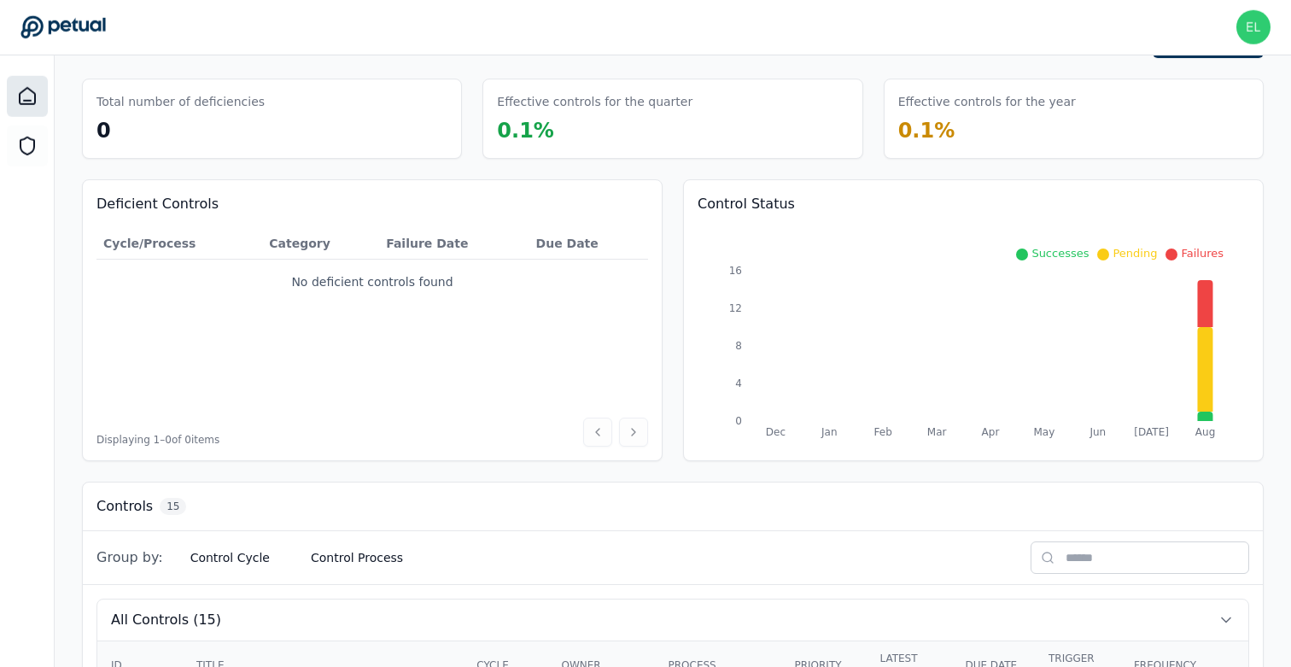
scroll to position [35, 0]
